Goal: Task Accomplishment & Management: Use online tool/utility

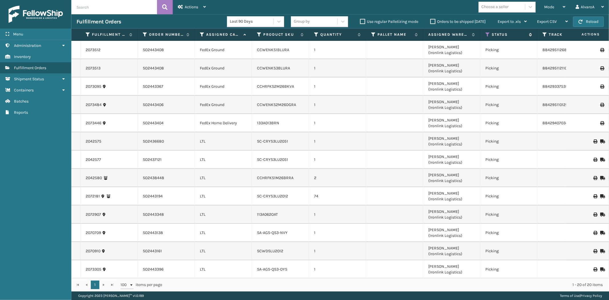
click at [487, 35] on icon at bounding box center [487, 34] width 5 height 5
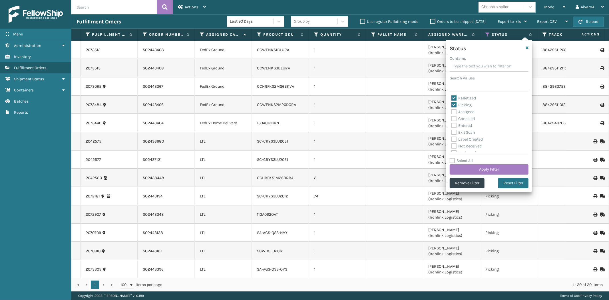
drag, startPoint x: 453, startPoint y: 104, endPoint x: 456, endPoint y: 121, distance: 16.8
click at [453, 105] on label "Picking" at bounding box center [461, 105] width 20 height 5
click at [452, 105] on input "Picking" at bounding box center [451, 104] width 0 height 4
checkbox input "false"
click at [456, 98] on label "Palletized" at bounding box center [463, 98] width 25 height 5
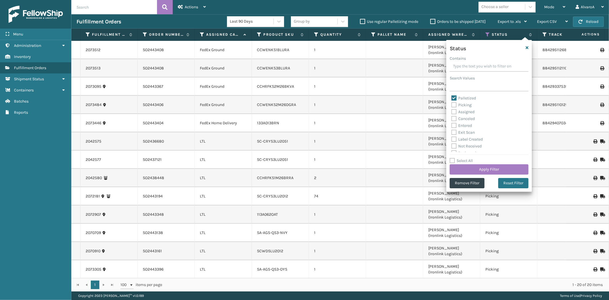
click at [452, 98] on input "Palletized" at bounding box center [451, 97] width 0 height 4
checkbox input "false"
click at [456, 103] on label "Picking" at bounding box center [461, 105] width 20 height 5
click at [452, 103] on input "Picking" at bounding box center [451, 104] width 0 height 4
checkbox input "true"
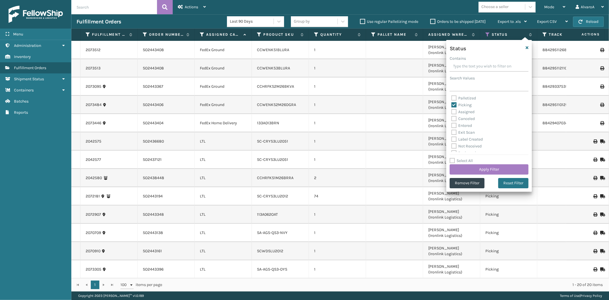
click at [453, 113] on label "Assigned" at bounding box center [462, 111] width 23 height 5
click at [452, 112] on input "Assigned" at bounding box center [451, 111] width 0 height 4
checkbox input "true"
drag, startPoint x: 455, startPoint y: 102, endPoint x: 455, endPoint y: 139, distance: 36.8
click at [455, 104] on label "Picking" at bounding box center [461, 105] width 20 height 5
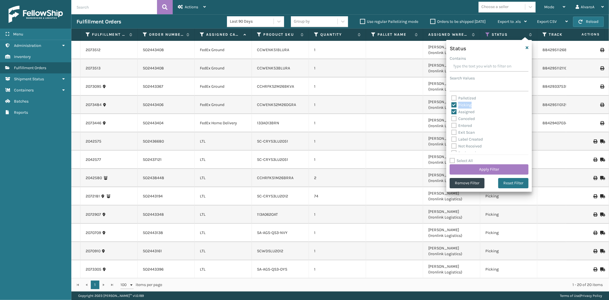
click at [452, 105] on label "Picking" at bounding box center [461, 105] width 20 height 5
click at [452, 105] on input "Picking" at bounding box center [451, 104] width 0 height 4
checkbox input "false"
click at [458, 167] on button "Apply Filter" at bounding box center [489, 169] width 79 height 10
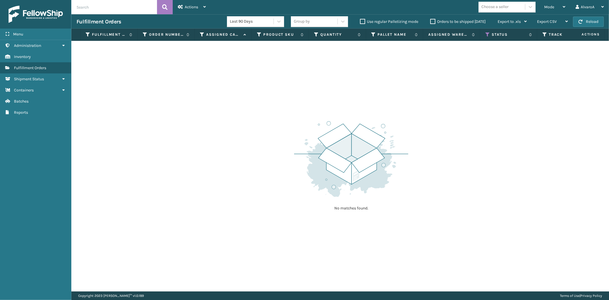
click at [435, 21] on label "Orders to be shipped [DATE]" at bounding box center [457, 21] width 55 height 5
click at [431, 21] on input "Orders to be shipped [DATE]" at bounding box center [430, 20] width 0 height 4
click at [435, 21] on label "Orders to be shipped [DATE]" at bounding box center [457, 21] width 55 height 5
click at [431, 21] on input "Orders to be shipped [DATE]" at bounding box center [430, 20] width 0 height 4
click at [487, 35] on icon at bounding box center [487, 34] width 5 height 5
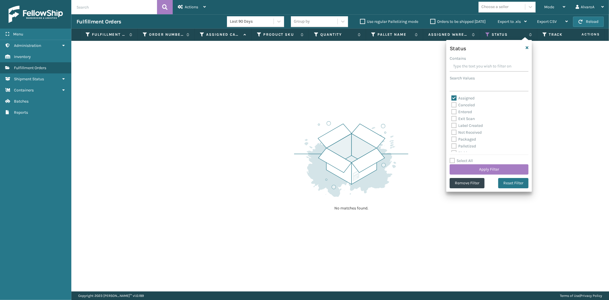
click at [452, 98] on label "Assigned" at bounding box center [462, 98] width 23 height 5
click at [452, 98] on input "Assigned" at bounding box center [451, 97] width 0 height 4
checkbox input "false"
click at [453, 121] on label "Picking" at bounding box center [461, 121] width 20 height 5
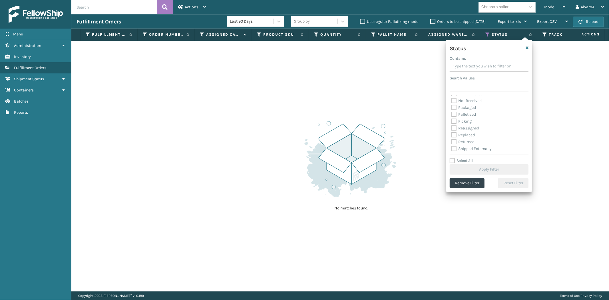
click at [452, 121] on input "Picking" at bounding box center [451, 120] width 0 height 4
checkbox input "true"
click at [457, 173] on button "Apply Filter" at bounding box center [489, 169] width 79 height 10
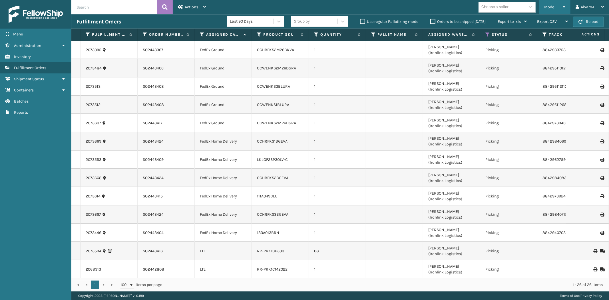
click at [544, 10] on div "Mode" at bounding box center [554, 7] width 21 height 14
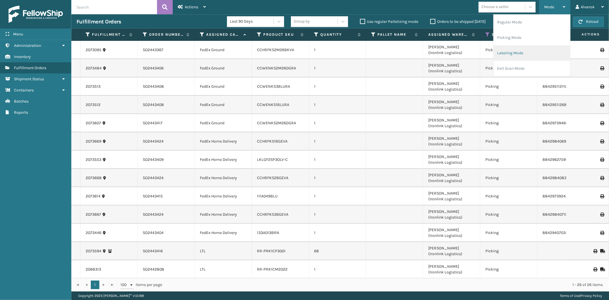
click at [515, 50] on li "Labeling Mode" at bounding box center [532, 52] width 77 height 15
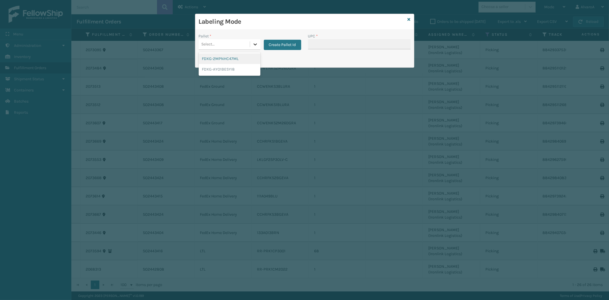
click at [254, 42] on icon at bounding box center [255, 44] width 6 height 6
click at [287, 44] on button "Create Pallet Id" at bounding box center [282, 45] width 37 height 10
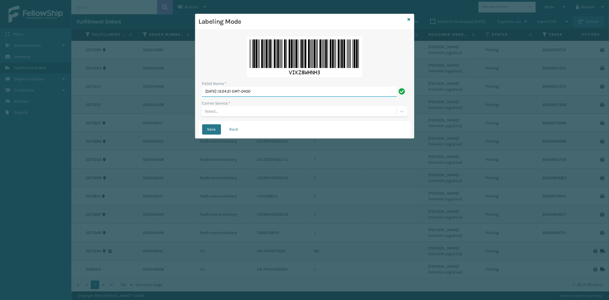
drag, startPoint x: 272, startPoint y: 93, endPoint x: 129, endPoint y: 93, distance: 143.1
click at [129, 93] on div "Labeling Mode Pallet Name * [DATE] 13:24:21 GMT-0400 Carrier Service * Select..…" at bounding box center [304, 150] width 609 height 300
type input "LPN 508605#1"
click at [227, 113] on div "Select..." at bounding box center [299, 111] width 194 height 9
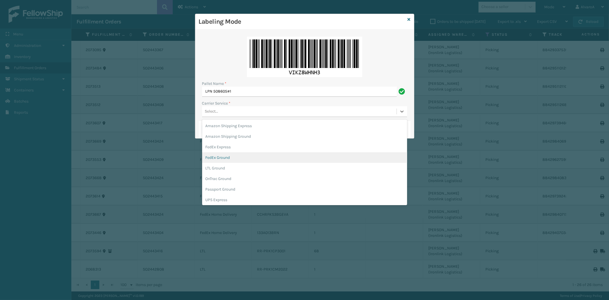
click at [216, 158] on div "FedEx Ground" at bounding box center [304, 157] width 205 height 11
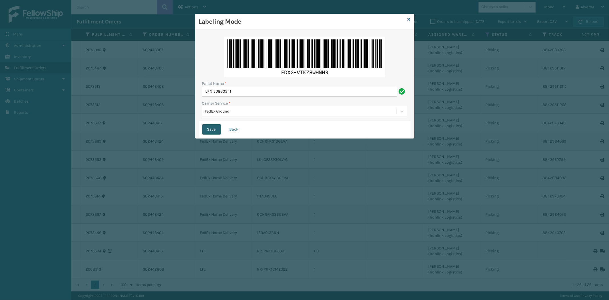
click at [212, 128] on button "Save" at bounding box center [211, 129] width 19 height 10
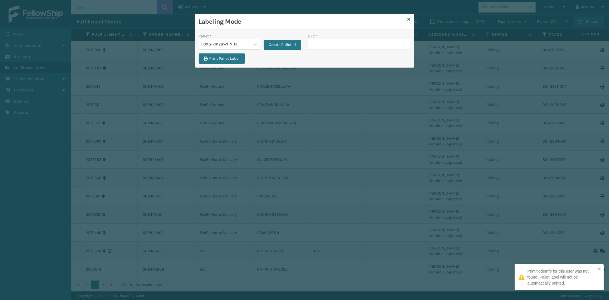
click at [324, 46] on input "UPC *" at bounding box center [359, 44] width 103 height 10
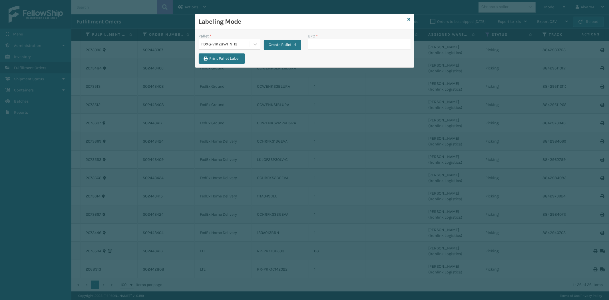
click at [324, 49] on input "UPC *" at bounding box center [359, 44] width 103 height 10
click at [321, 43] on input "UPC *" at bounding box center [359, 44] width 103 height 10
type input "133A013BRN"
type input "CCHRFKS2M26BKVA"
type input "CCWENKS1BLURA"
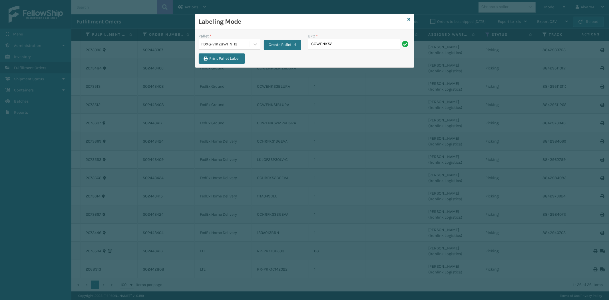
type input "CCWENKS2M26DGRA"
type input "CCWENKS3BLURA"
click at [409, 20] on icon at bounding box center [409, 19] width 3 height 4
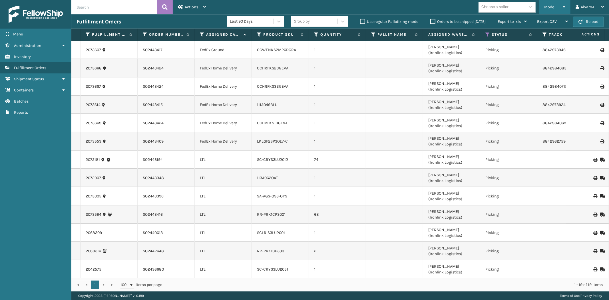
drag, startPoint x: 545, startPoint y: 6, endPoint x: 516, endPoint y: 39, distance: 44.1
click at [545, 7] on span "Mode" at bounding box center [549, 7] width 10 height 5
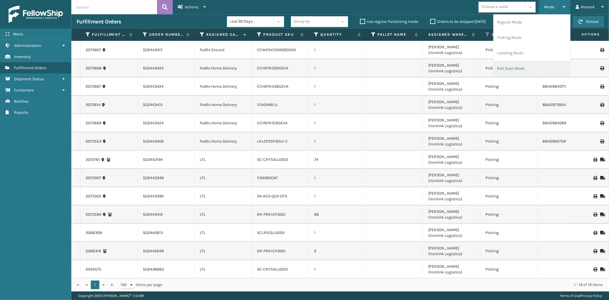
click at [504, 70] on li "Exit Scan Mode" at bounding box center [532, 68] width 77 height 15
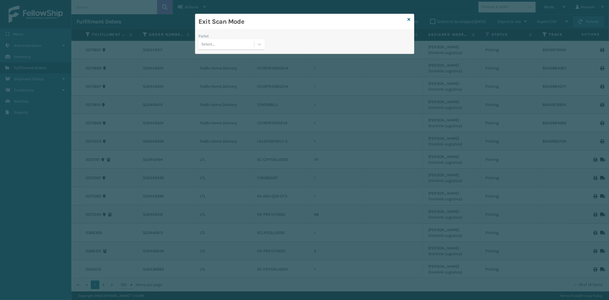
click at [266, 43] on div "Pallet Select..." at bounding box center [231, 43] width 73 height 20
click at [263, 41] on div at bounding box center [259, 44] width 10 height 10
click at [214, 78] on div "FDXG-VIKZ8WHNH3" at bounding box center [232, 80] width 66 height 11
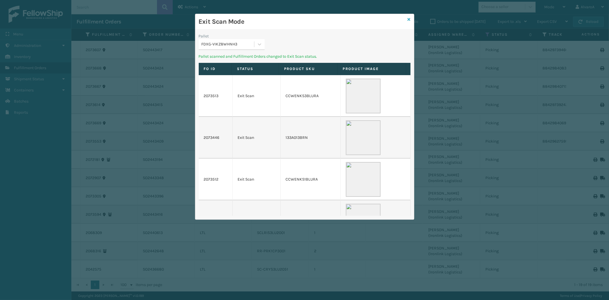
click at [410, 18] on icon at bounding box center [409, 19] width 3 height 4
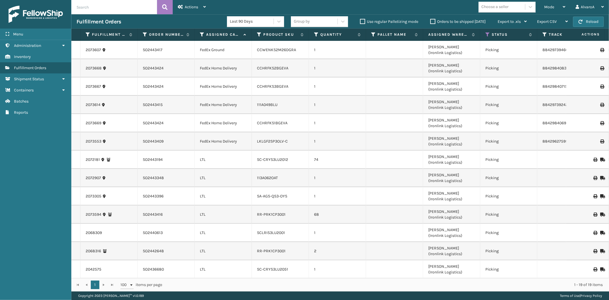
click at [433, 24] on div "Orders to be shipped [DATE]" at bounding box center [458, 21] width 67 height 7
click at [434, 19] on label "Orders to be shipped [DATE]" at bounding box center [457, 21] width 55 height 5
click at [431, 19] on input "Orders to be shipped [DATE]" at bounding box center [430, 20] width 0 height 4
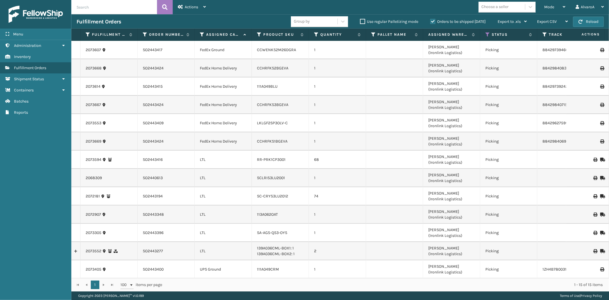
click at [432, 23] on label "Orders to be shipped [DATE]" at bounding box center [457, 21] width 55 height 5
click at [431, 22] on input "Orders to be shipped [DATE]" at bounding box center [430, 20] width 0 height 4
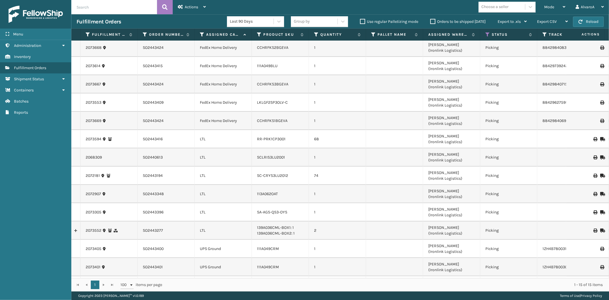
scroll to position [0, 0]
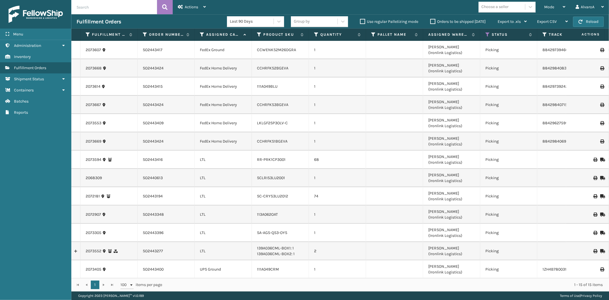
click at [432, 21] on label "Orders to be shipped [DATE]" at bounding box center [457, 21] width 55 height 5
click at [431, 21] on input "Orders to be shipped [DATE]" at bounding box center [430, 20] width 0 height 4
click at [432, 21] on label "Orders to be shipped [DATE]" at bounding box center [457, 21] width 55 height 5
click at [431, 21] on input "Orders to be shipped [DATE]" at bounding box center [430, 20] width 0 height 4
click at [433, 20] on label "Orders to be shipped [DATE]" at bounding box center [457, 21] width 55 height 5
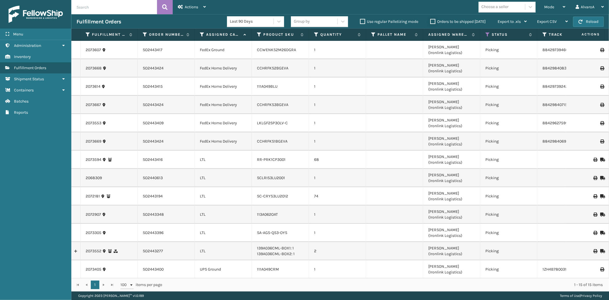
click at [431, 20] on input "Orders to be shipped [DATE]" at bounding box center [430, 20] width 0 height 4
click at [434, 23] on label "Orders to be shipped [DATE]" at bounding box center [457, 21] width 55 height 5
click at [431, 22] on input "Orders to be shipped [DATE]" at bounding box center [430, 20] width 0 height 4
click at [488, 35] on icon at bounding box center [487, 34] width 5 height 5
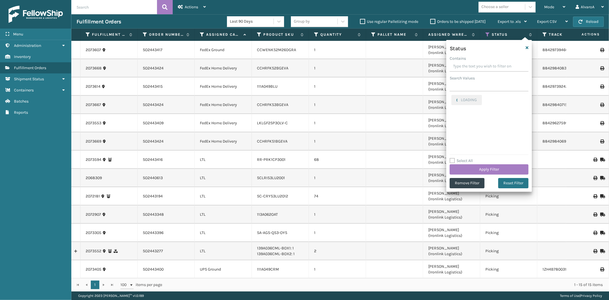
click at [463, 66] on input "Contains" at bounding box center [489, 66] width 79 height 10
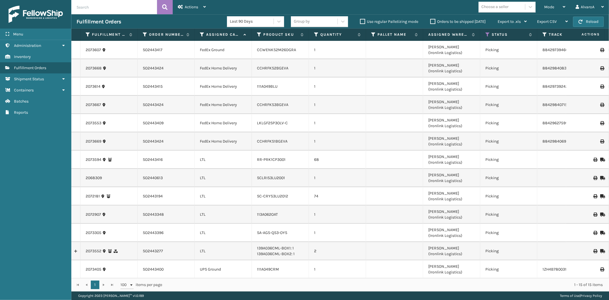
click at [378, 108] on td at bounding box center [394, 105] width 57 height 18
click at [488, 35] on icon at bounding box center [487, 34] width 5 height 5
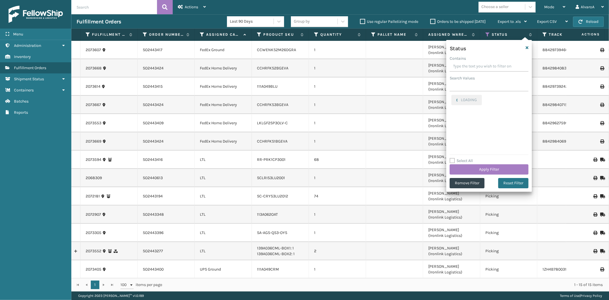
click at [465, 63] on input "Contains" at bounding box center [489, 66] width 79 height 10
click at [461, 69] on input "Contains" at bounding box center [489, 66] width 79 height 10
click at [457, 87] on input "Search Values" at bounding box center [489, 86] width 79 height 10
click at [527, 47] on icon "button" at bounding box center [527, 48] width 3 height 4
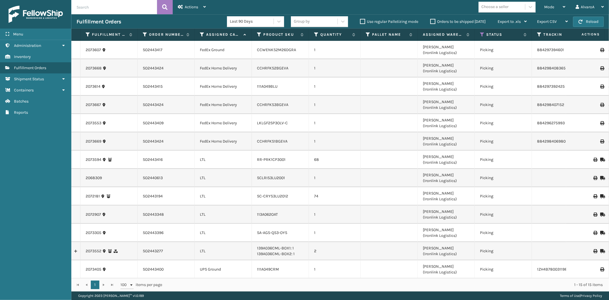
drag, startPoint x: 366, startPoint y: 37, endPoint x: 406, endPoint y: 40, distance: 40.7
click at [360, 39] on span at bounding box center [360, 89] width 2 height 120
drag, startPoint x: 416, startPoint y: 33, endPoint x: 416, endPoint y: 45, distance: 11.7
click at [416, 45] on div "Fulfillment Order Id Order Number Assigned Carrier Service Product SKU Quantity…" at bounding box center [340, 160] width 538 height 263
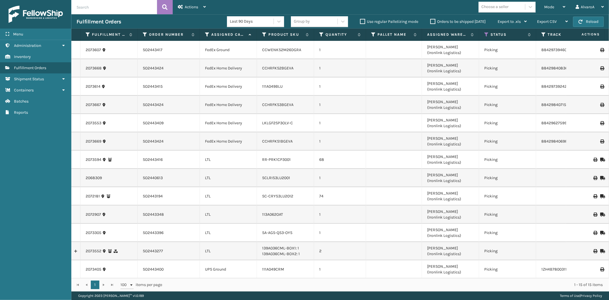
drag, startPoint x: 194, startPoint y: 35, endPoint x: 198, endPoint y: 38, distance: 5.3
click at [198, 38] on span at bounding box center [199, 89] width 2 height 120
drag, startPoint x: 136, startPoint y: 33, endPoint x: 135, endPoint y: 47, distance: 13.8
click at [135, 47] on div "Fulfillment Order Id Order Number Assigned Carrier Service Product SKU Quantity…" at bounding box center [340, 160] width 538 height 263
click at [430, 22] on label "Orders to be shipped [DATE]" at bounding box center [457, 21] width 55 height 5
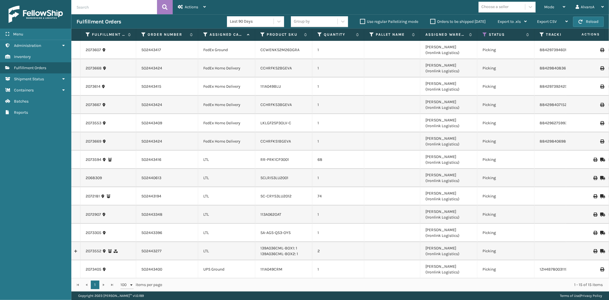
click at [430, 22] on input "Orders to be shipped [DATE]" at bounding box center [430, 20] width 0 height 4
click at [430, 22] on label "Orders to be shipped [DATE]" at bounding box center [457, 21] width 55 height 5
click at [430, 22] on input "Orders to be shipped [DATE]" at bounding box center [430, 20] width 0 height 4
click at [553, 4] on div "Mode" at bounding box center [554, 7] width 21 height 14
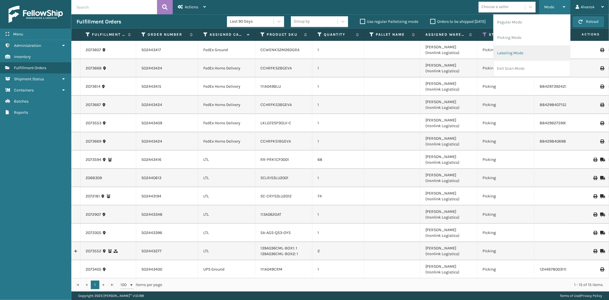
click at [516, 53] on li "Labeling Mode" at bounding box center [532, 52] width 77 height 15
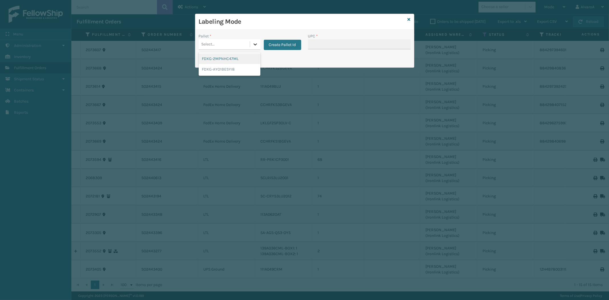
click at [251, 43] on div at bounding box center [255, 44] width 10 height 10
click at [278, 45] on button "Create Pallet Id" at bounding box center [282, 45] width 37 height 10
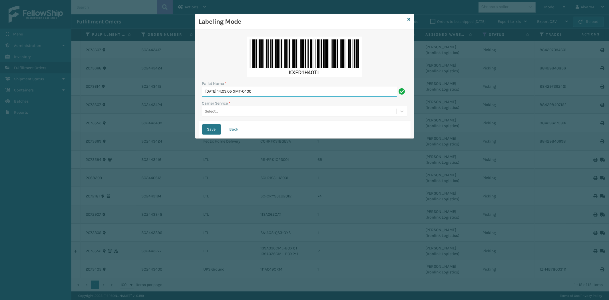
drag, startPoint x: 275, startPoint y: 89, endPoint x: 122, endPoint y: 102, distance: 153.6
click at [123, 103] on div "Labeling Mode Pallet Name * [DATE] 14:03:05 GMT-0400 Carrier Service * Select..…" at bounding box center [304, 150] width 609 height 300
type input "LPN 508595#1"
click at [237, 114] on div "Select..." at bounding box center [299, 111] width 194 height 9
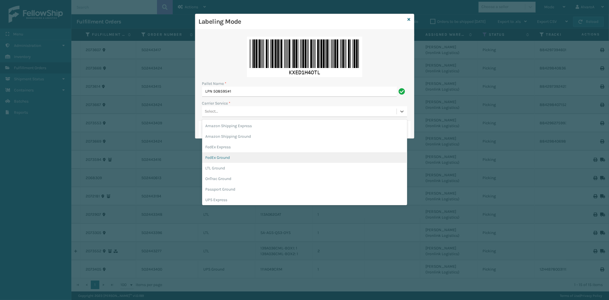
drag, startPoint x: 215, startPoint y: 158, endPoint x: 216, endPoint y: 146, distance: 12.3
click at [215, 158] on div "FedEx Ground" at bounding box center [304, 157] width 205 height 11
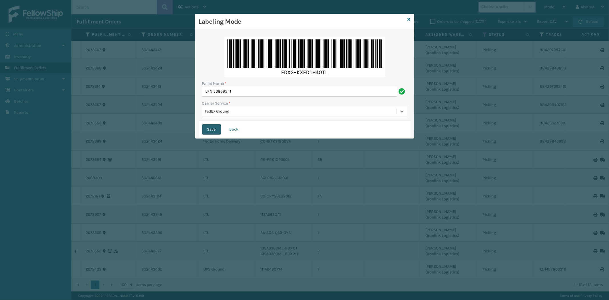
click at [208, 130] on button "Save" at bounding box center [211, 129] width 19 height 10
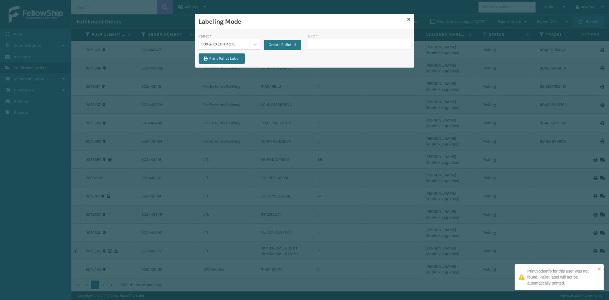
click at [330, 47] on input "UPC *" at bounding box center [359, 44] width 103 height 10
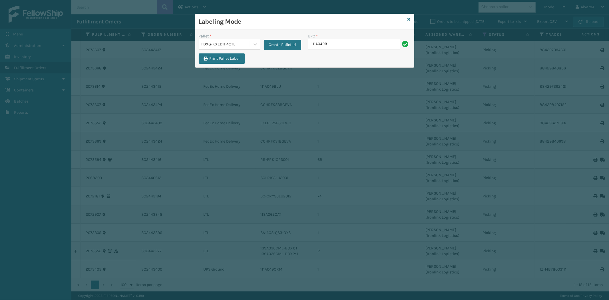
type input "111A049BLU"
type input "CCHRFKS1BGEVA"
type input "CCHRFKS2BGEVA"
type input "CCHRFKS3BGEVA"
type input "CCWENKS2M26DGRA"
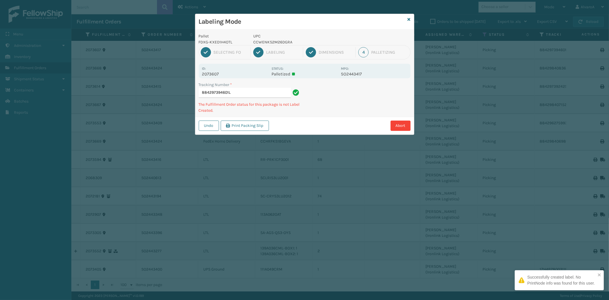
type input "884297394601LK"
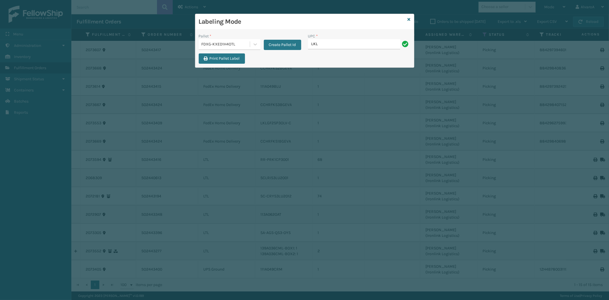
type input "LKLGF2SP3OLV-C"
click at [407, 20] on div "Labeling Mode" at bounding box center [304, 22] width 219 height 16
click at [409, 18] on icon at bounding box center [409, 19] width 3 height 4
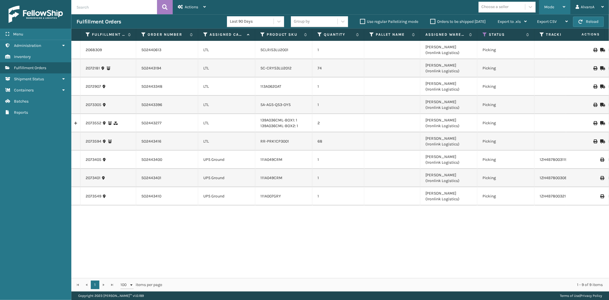
click at [552, 6] on span "Mode" at bounding box center [549, 7] width 10 height 5
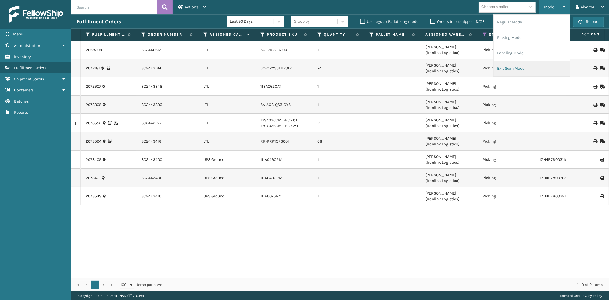
click at [507, 65] on li "Exit Scan Mode" at bounding box center [532, 68] width 77 height 15
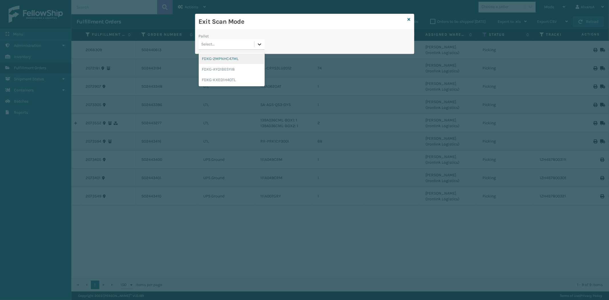
click at [264, 45] on div at bounding box center [259, 44] width 10 height 10
click at [227, 81] on div "FDXG-KXED1H4OTL" at bounding box center [232, 80] width 66 height 11
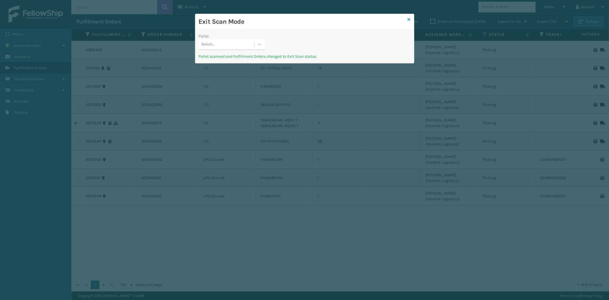
click at [409, 18] on icon at bounding box center [409, 19] width 3 height 4
